Goal: Check status

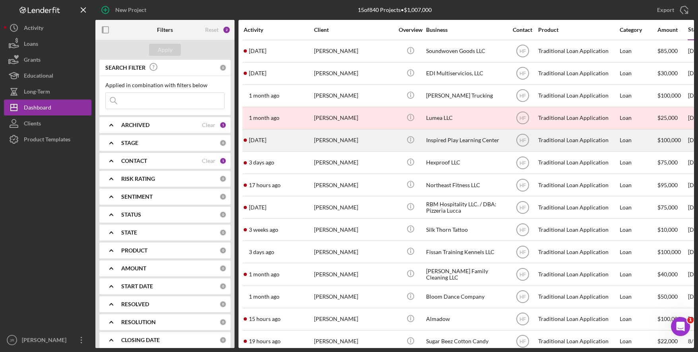
click at [453, 142] on div "Inspired Play Learning Center" at bounding box center [466, 140] width 80 height 21
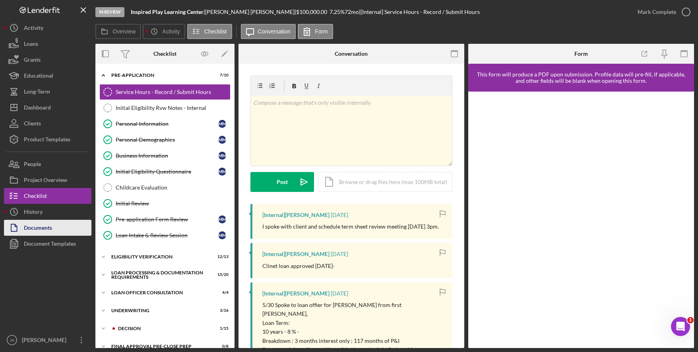
click at [37, 226] on div "Documents" at bounding box center [38, 229] width 28 height 18
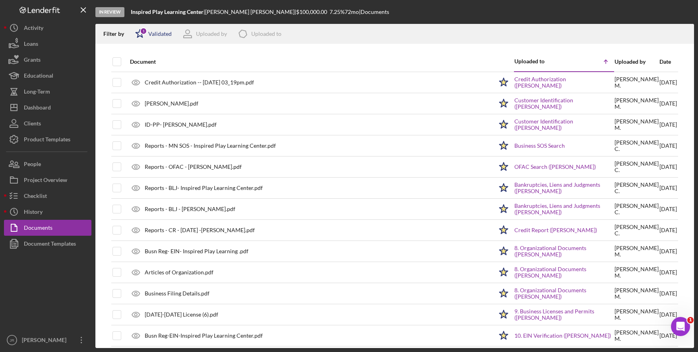
click at [157, 30] on div "Icon/Star 1 Validated" at bounding box center [151, 34] width 42 height 20
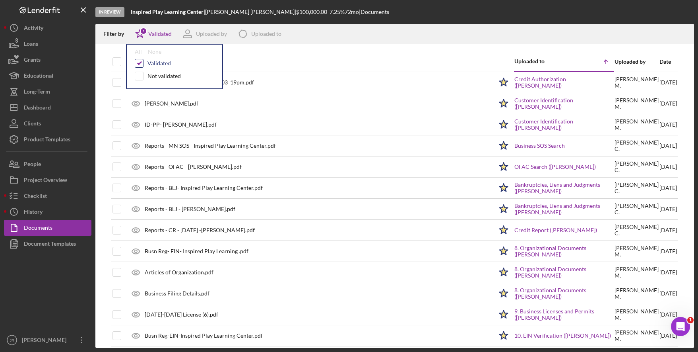
click at [143, 67] on input "checkbox" at bounding box center [139, 63] width 8 height 8
checkbox input "false"
click at [446, 12] on div "In Review Inspired Play Learning Center | [PERSON_NAME] | $100,000.00 7.25 % 72…" at bounding box center [394, 12] width 599 height 24
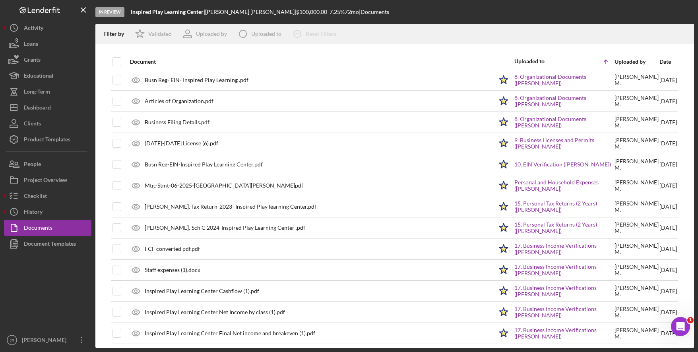
scroll to position [351, 0]
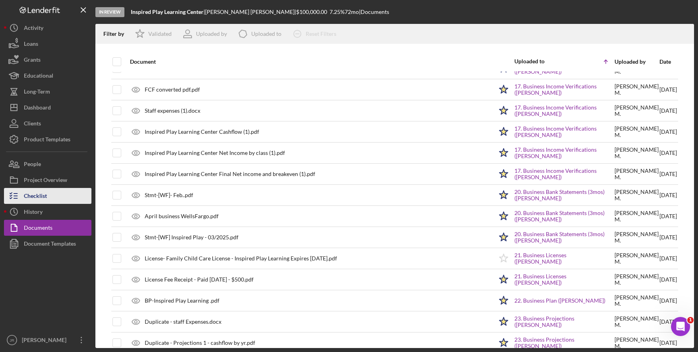
click at [51, 201] on button "Checklist" at bounding box center [47, 196] width 87 height 16
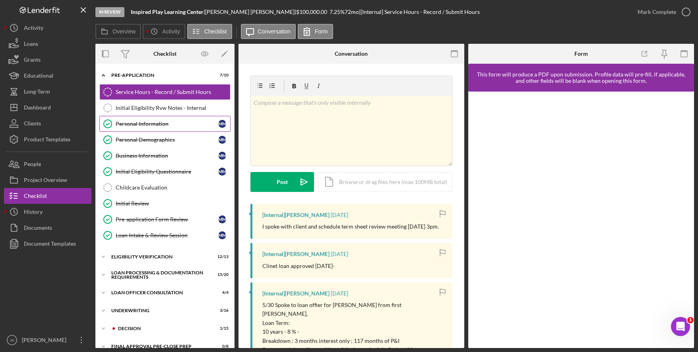
click at [167, 126] on div "Personal Information" at bounding box center [167, 124] width 103 height 6
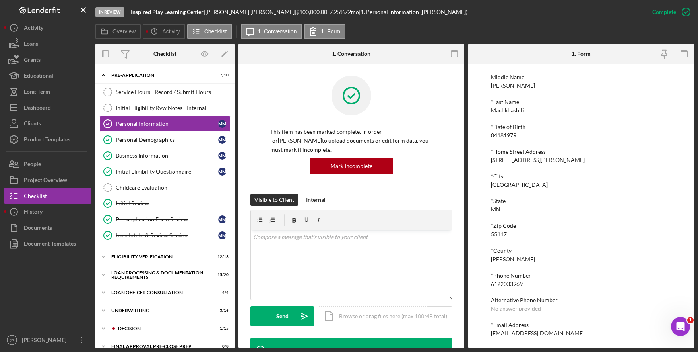
scroll to position [54, 0]
drag, startPoint x: 529, startPoint y: 282, endPoint x: 492, endPoint y: 283, distance: 36.6
click at [492, 283] on div "*Phone Number [PHONE_NUMBER]" at bounding box center [581, 279] width 181 height 15
copy div "6122033969"
